Goal: Task Accomplishment & Management: Manage account settings

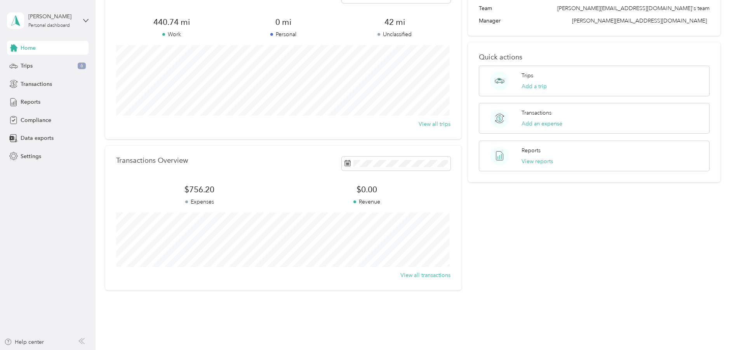
scroll to position [76, 0]
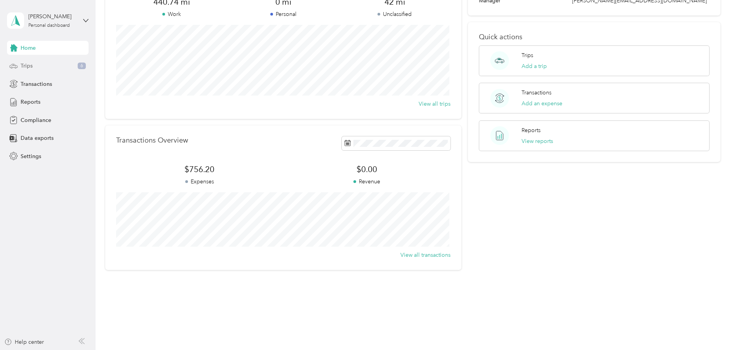
click at [31, 64] on span "Trips" at bounding box center [27, 66] width 12 height 8
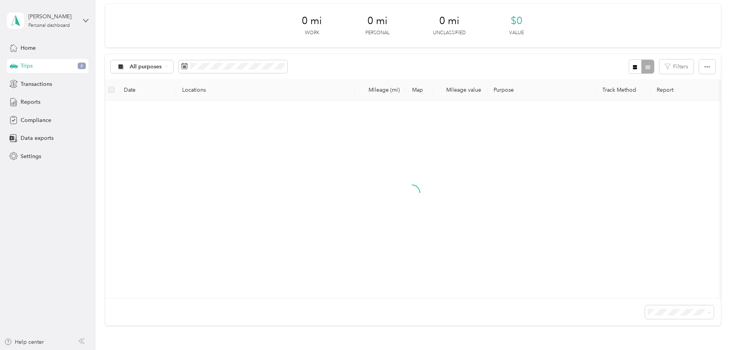
scroll to position [76, 0]
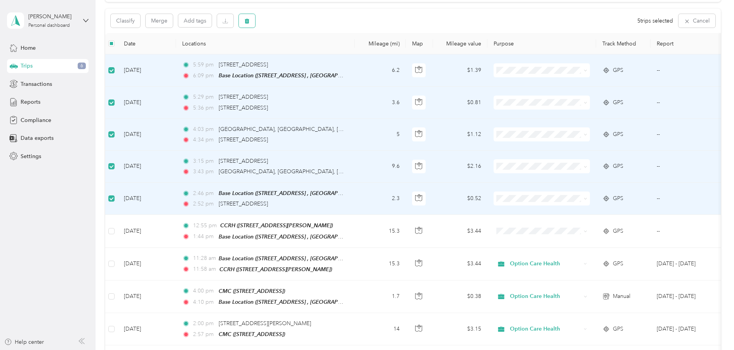
click at [251, 18] on button "button" at bounding box center [247, 21] width 16 height 14
click at [302, 52] on button "Yes" at bounding box center [304, 53] width 15 height 12
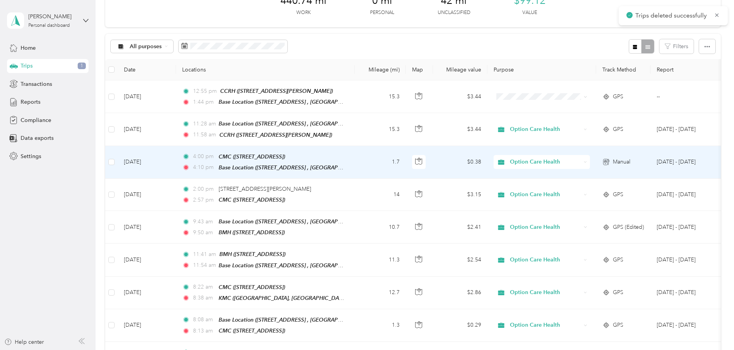
scroll to position [37, 0]
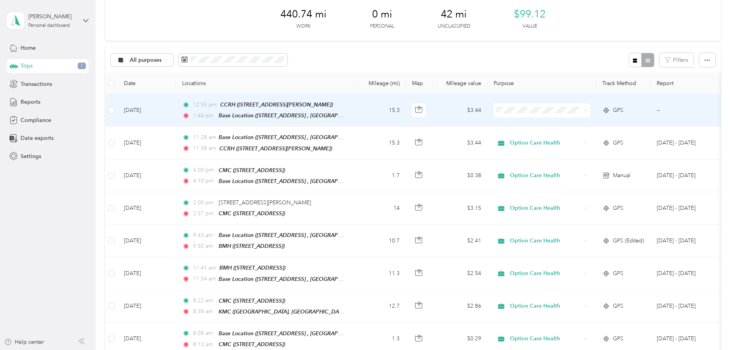
click at [512, 122] on span "Option Care Health" at bounding box center [541, 124] width 85 height 8
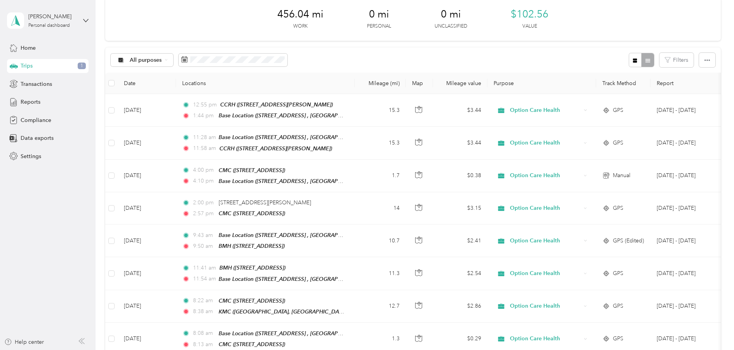
click at [74, 201] on aside "[PERSON_NAME] Personal dashboard Home Trips 1 Transactions Reports Compliance D…" at bounding box center [48, 175] width 96 height 350
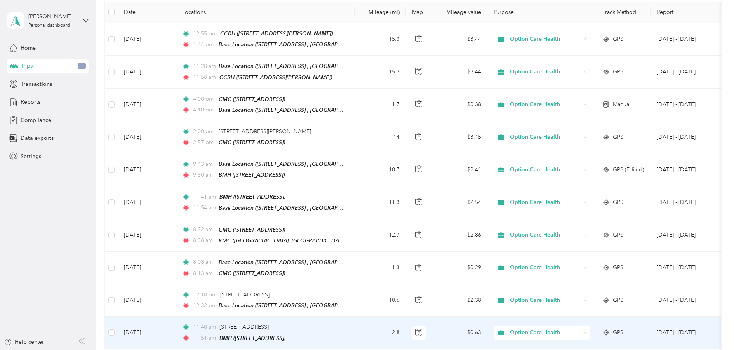
scroll to position [0, 0]
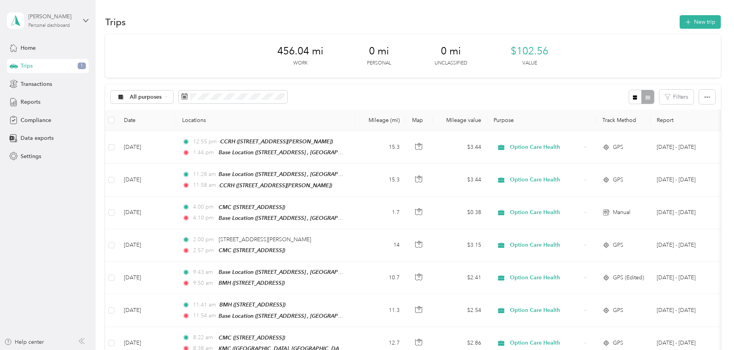
click at [66, 18] on div "[PERSON_NAME]" at bounding box center [52, 16] width 49 height 8
click at [25, 280] on aside "[PERSON_NAME] Personal dashboard Home Trips 1 Transactions Reports Compliance D…" at bounding box center [48, 175] width 96 height 350
click at [24, 52] on span "Home" at bounding box center [28, 48] width 15 height 8
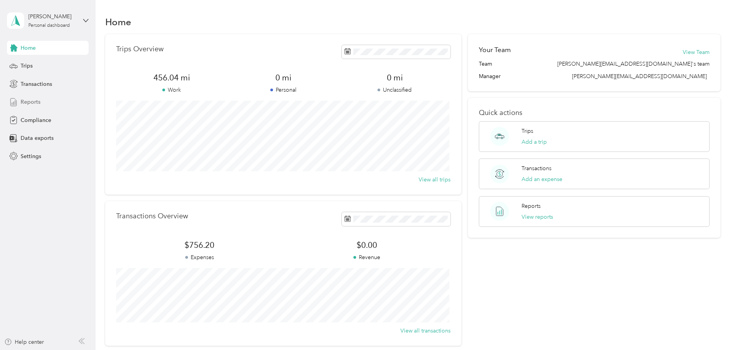
click at [26, 101] on span "Reports" at bounding box center [31, 102] width 20 height 8
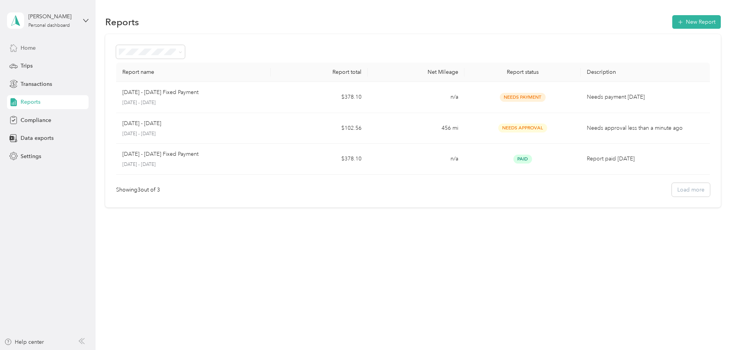
click at [29, 48] on span "Home" at bounding box center [28, 48] width 15 height 8
